Goal: Transaction & Acquisition: Purchase product/service

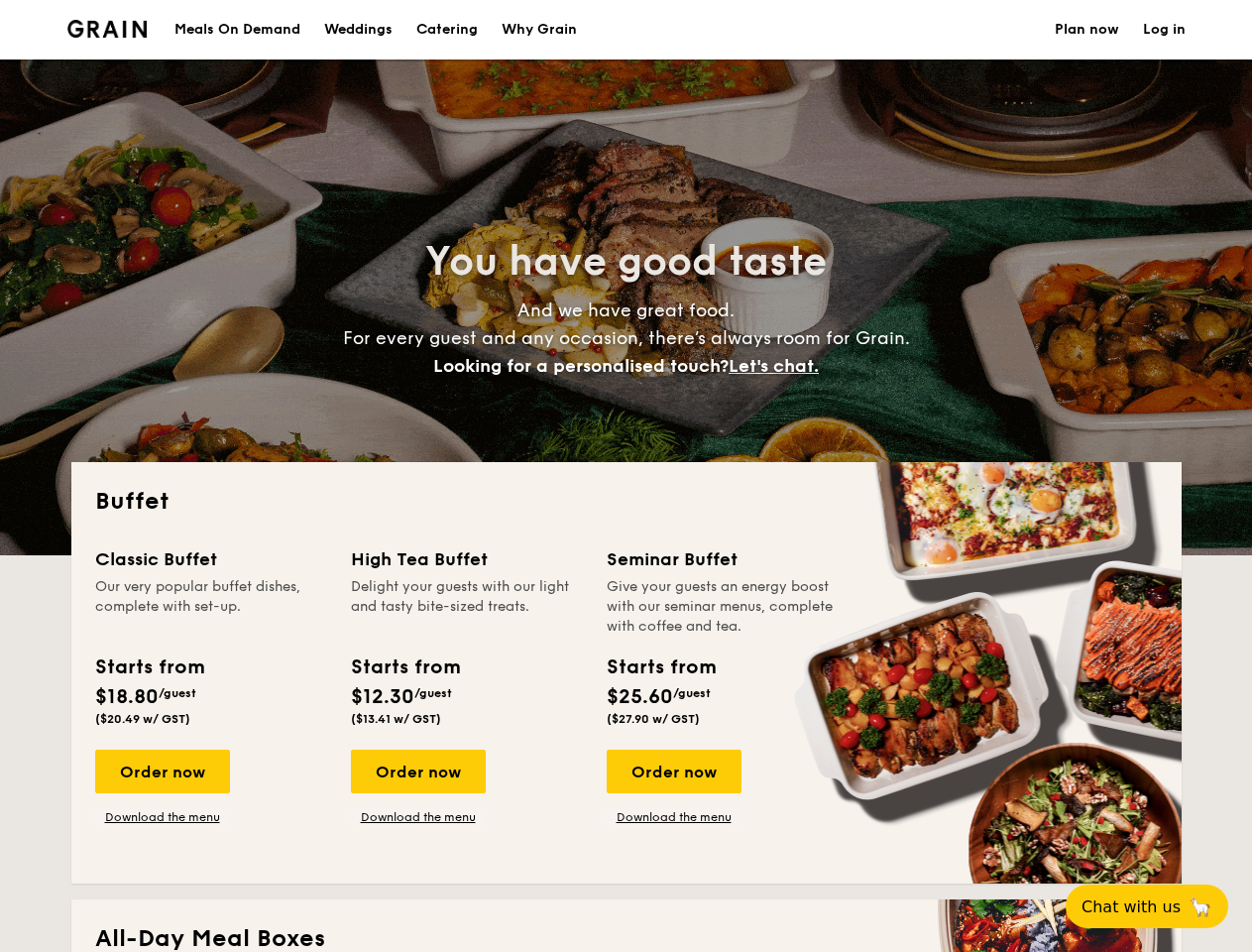
select select
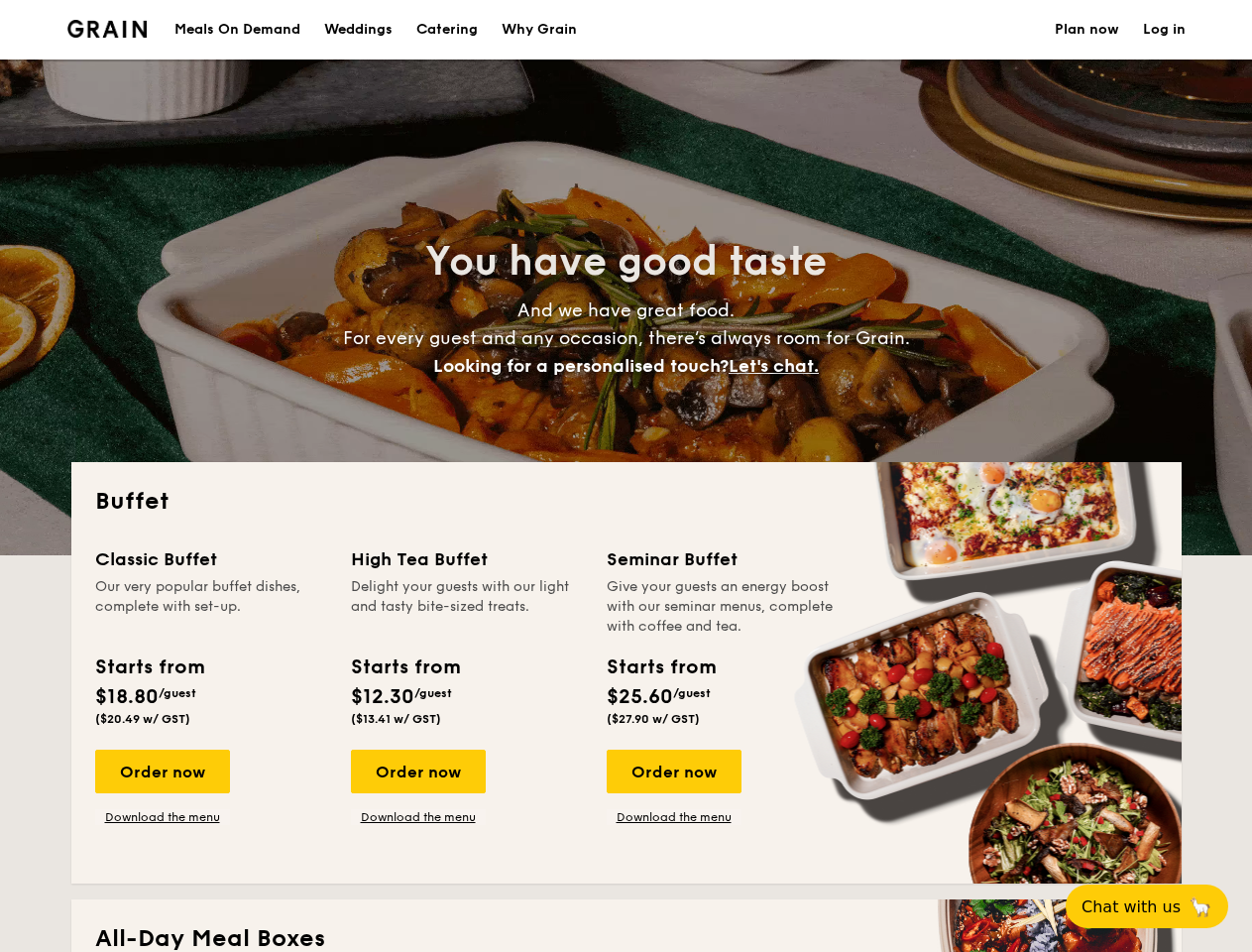
click at [626, 476] on div "Buffet Classic Buffet Our very popular buffet dishes, complete with set-up. Sta…" at bounding box center [627, 673] width 1110 height 422
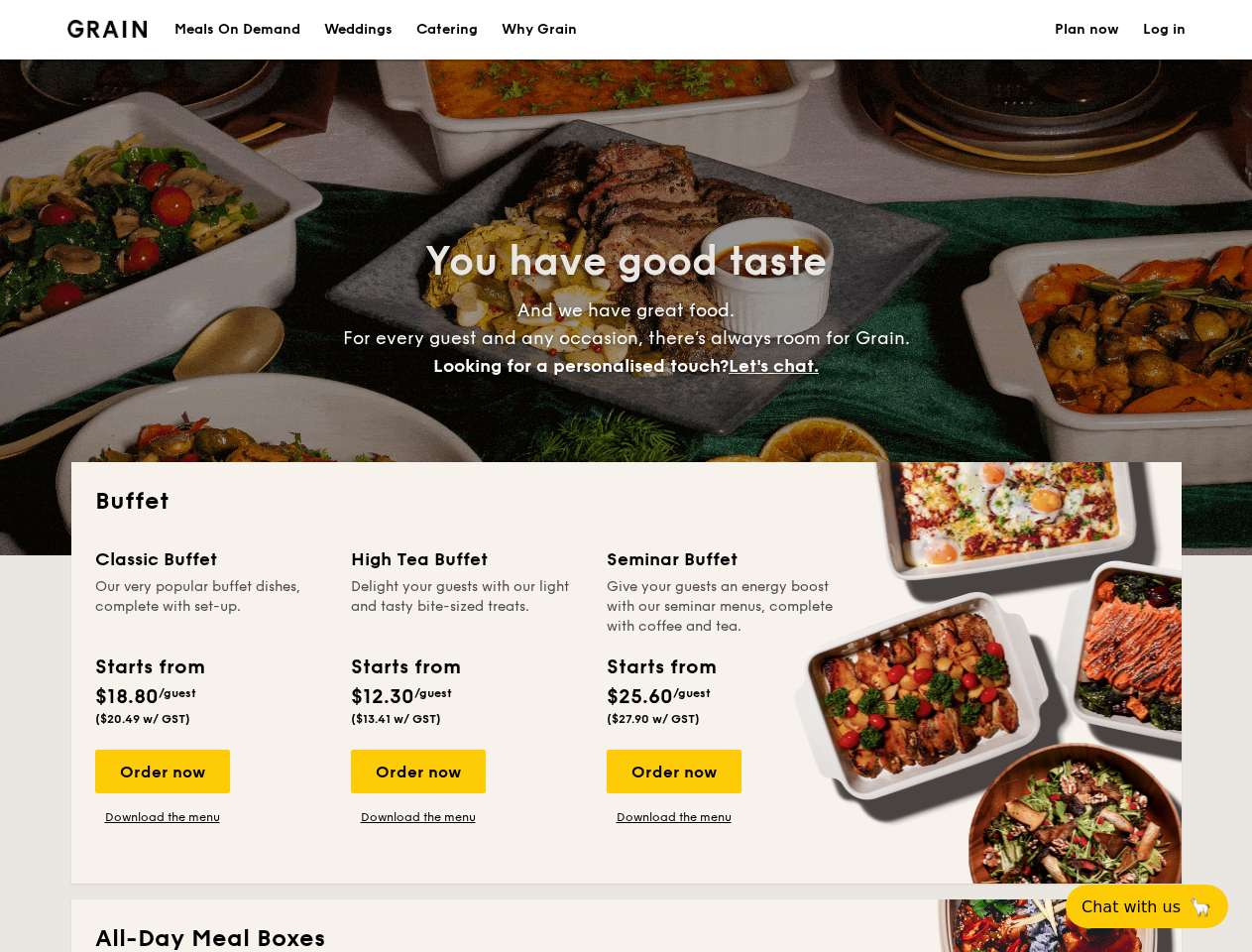
click at [1164, 30] on link "Log in" at bounding box center [1164, 30] width 43 height 60
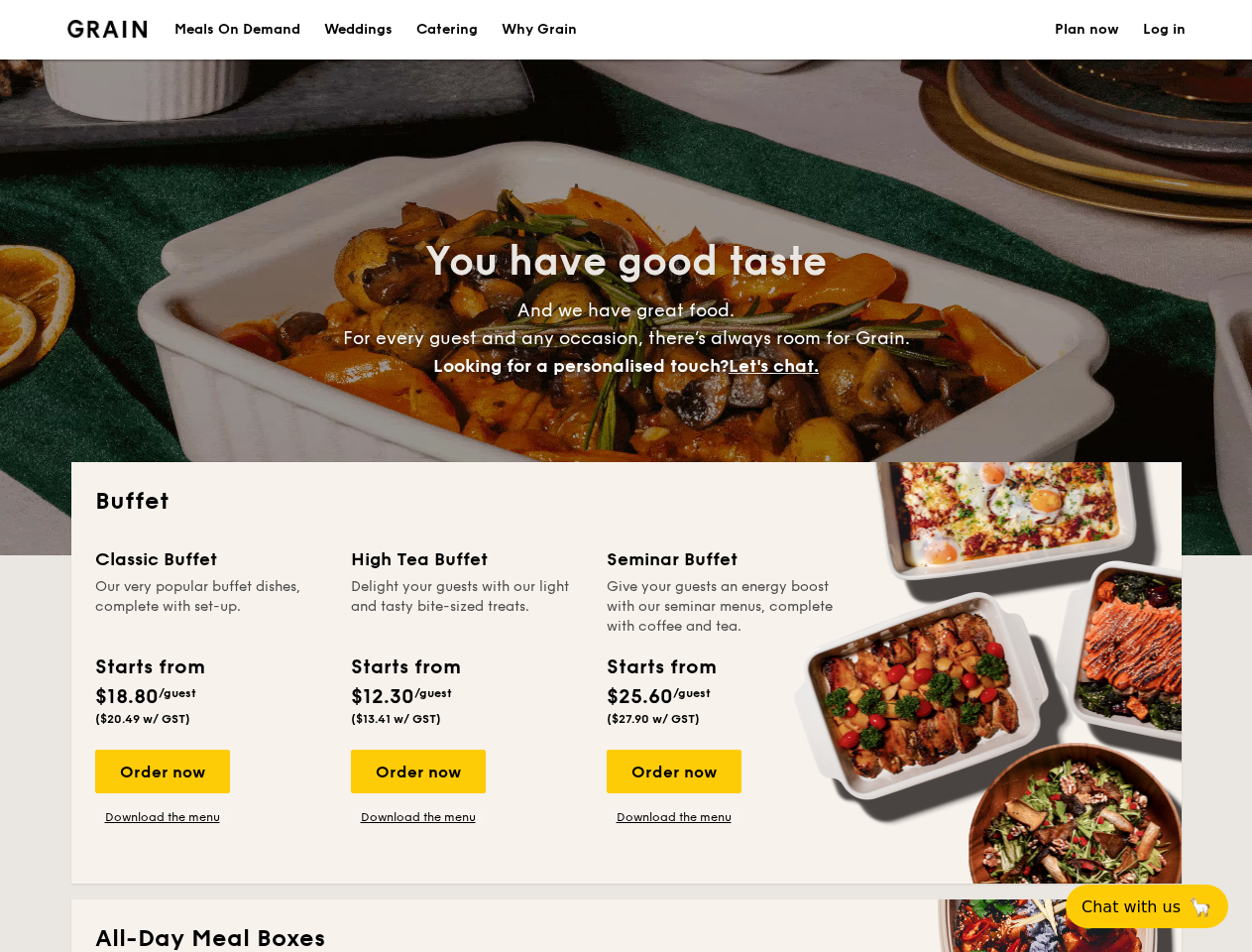
click at [780, 366] on span "Let's chat." at bounding box center [774, 366] width 91 height 22
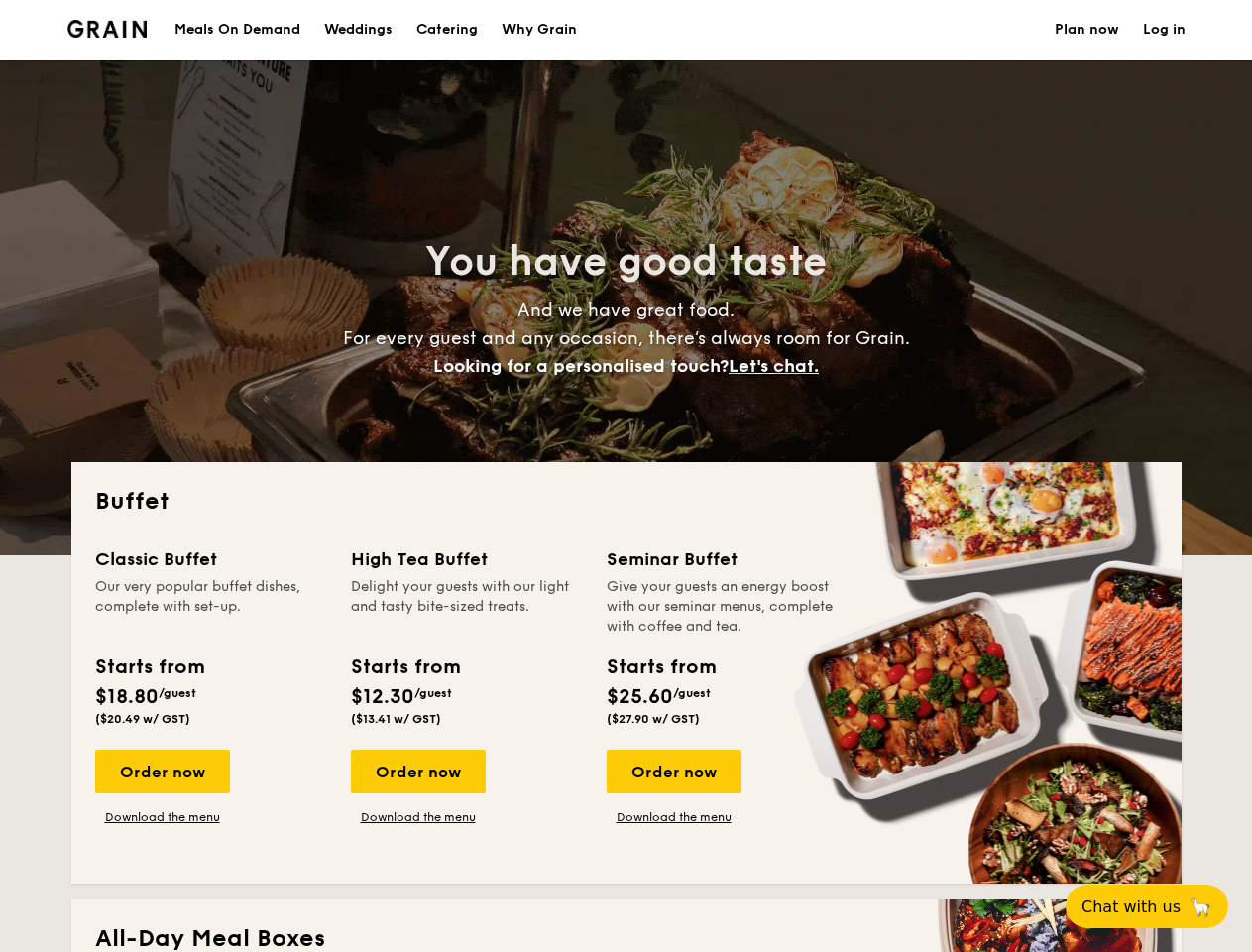
click at [161, 772] on div "Order now" at bounding box center [161, 772] width 135 height 44
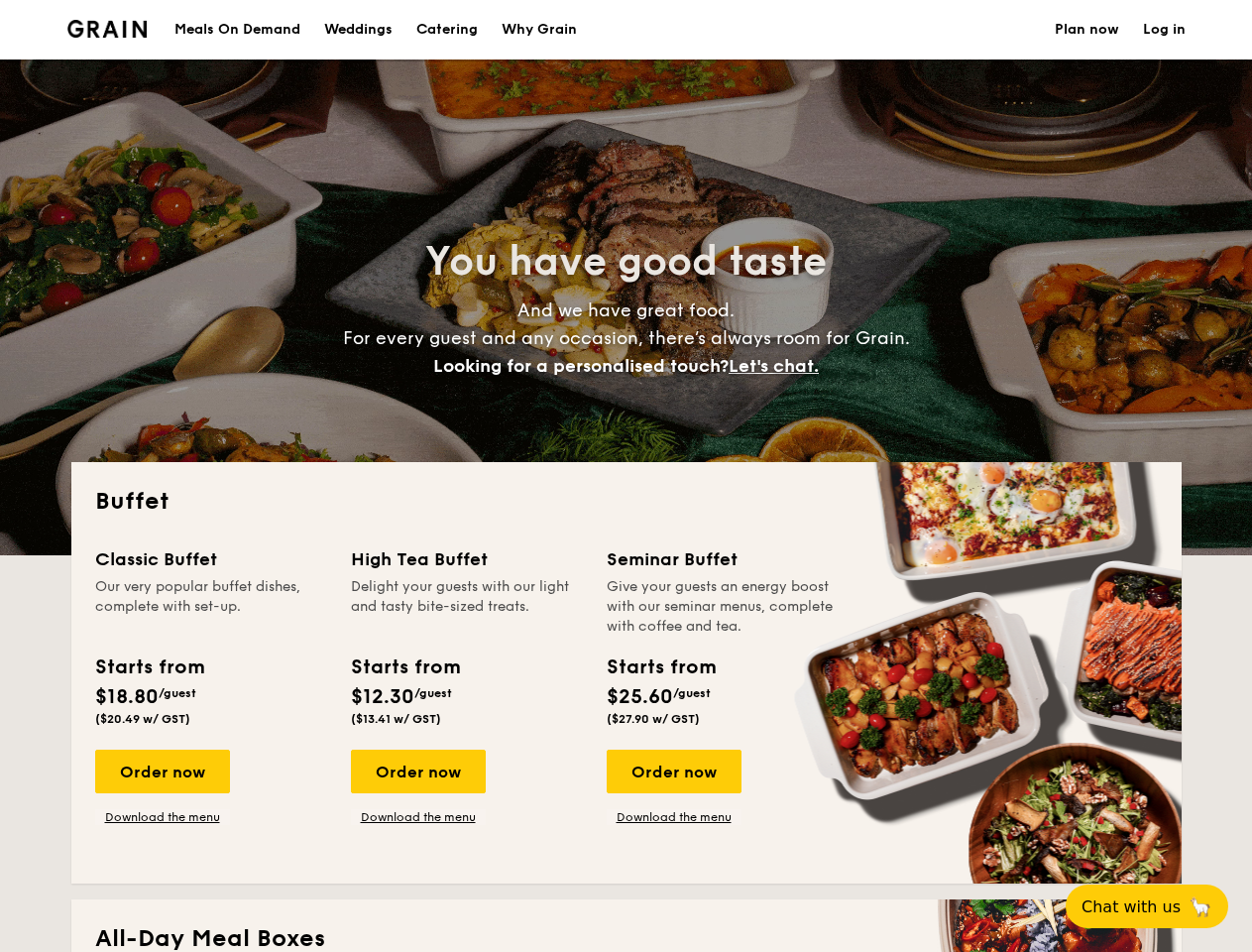
click at [418, 772] on div "Order now" at bounding box center [418, 772] width 135 height 44
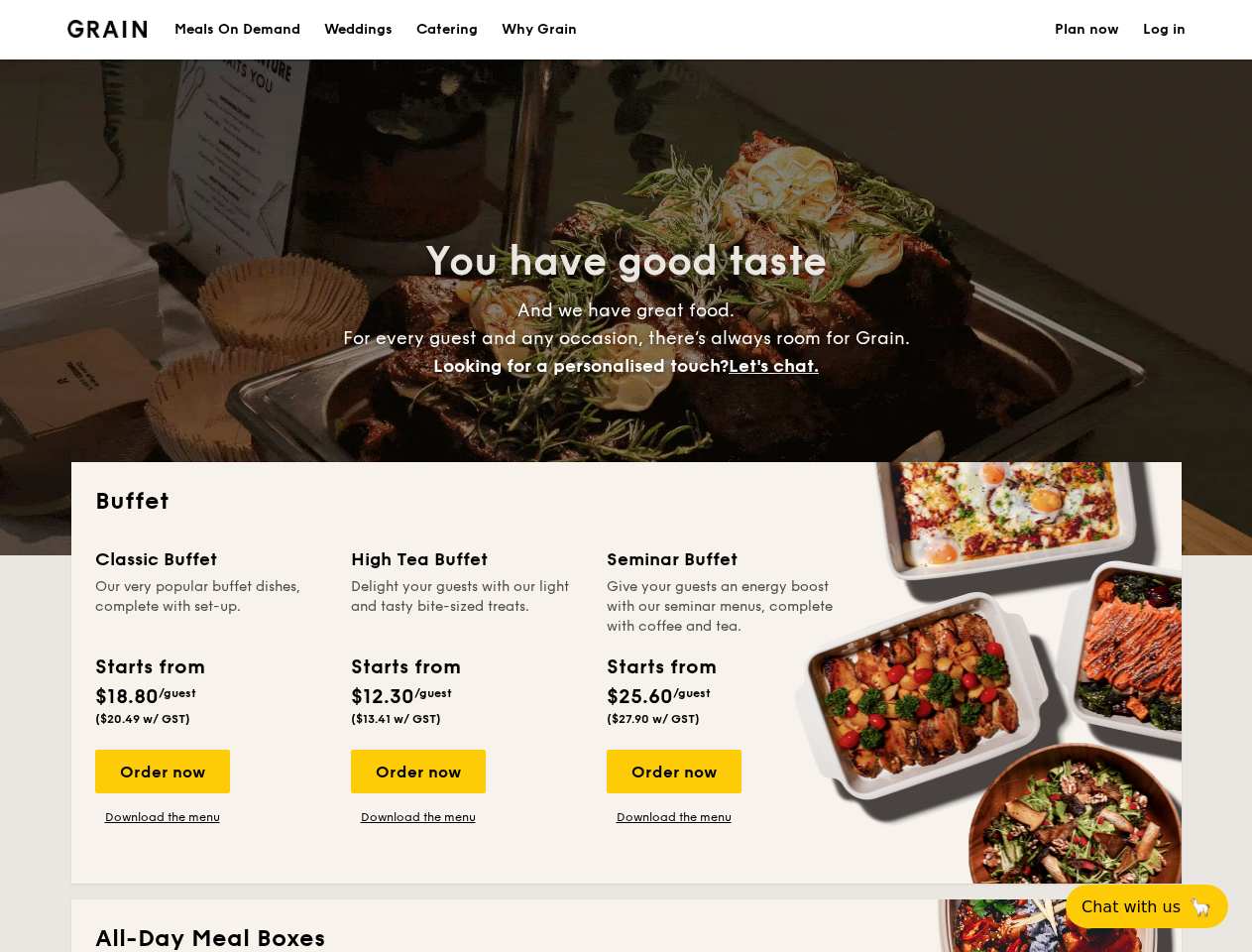
click at [673, 772] on div "Order now" at bounding box center [674, 772] width 135 height 44
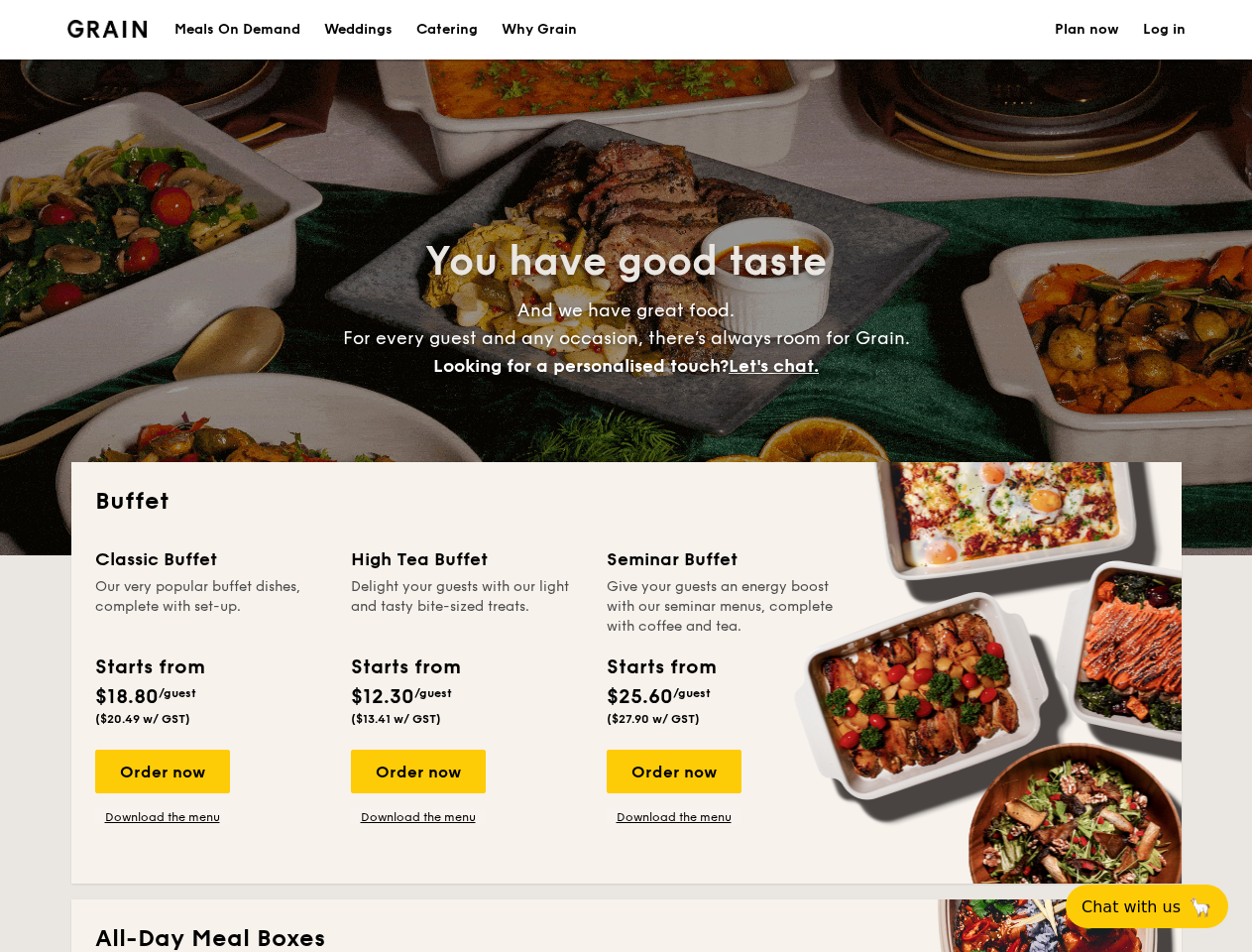
click at [1158, 906] on span "Chat with us" at bounding box center [1130, 906] width 99 height 19
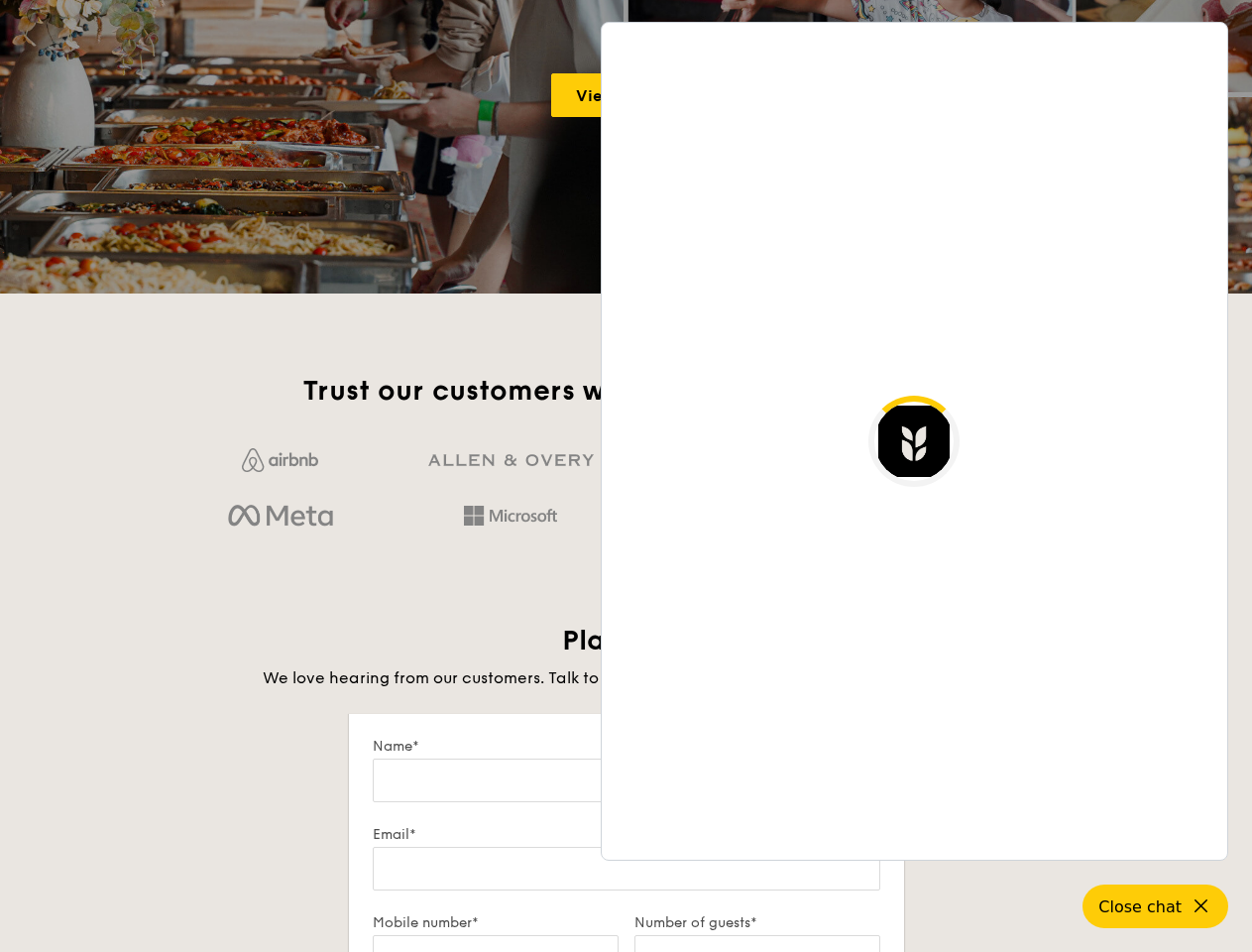
scroll to position [3403, 0]
